Goal: Task Accomplishment & Management: Manage account settings

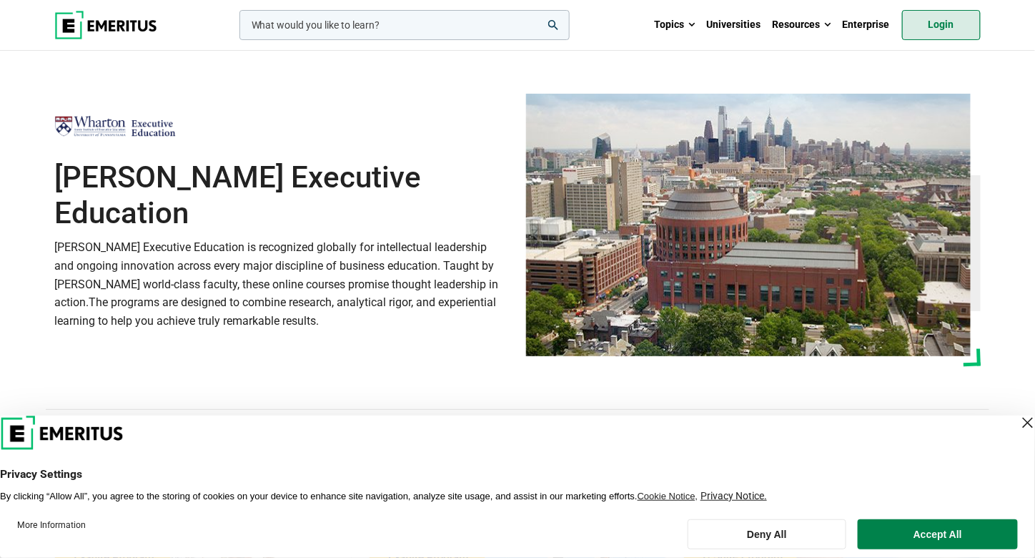
click at [933, 24] on link "Login" at bounding box center [941, 25] width 79 height 30
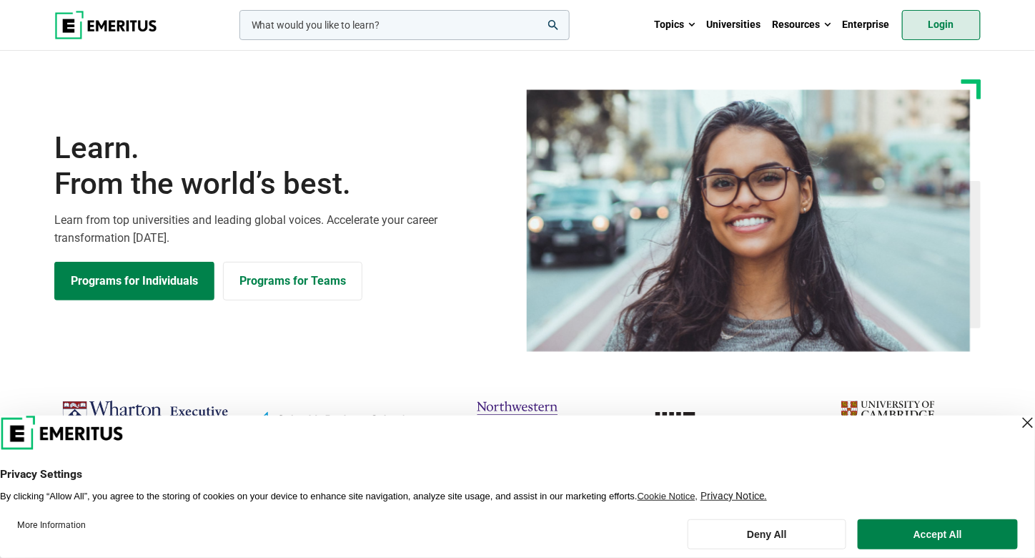
click at [926, 31] on link "Login" at bounding box center [941, 25] width 79 height 30
click at [953, 21] on link "Login" at bounding box center [941, 25] width 79 height 30
